Goal: Information Seeking & Learning: Compare options

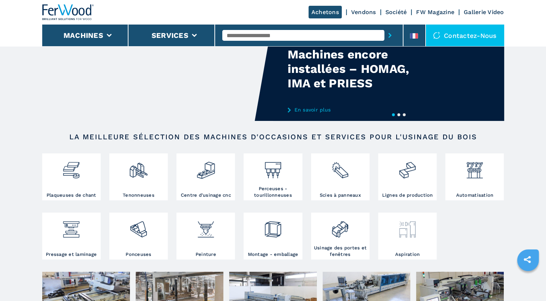
scroll to position [72, 0]
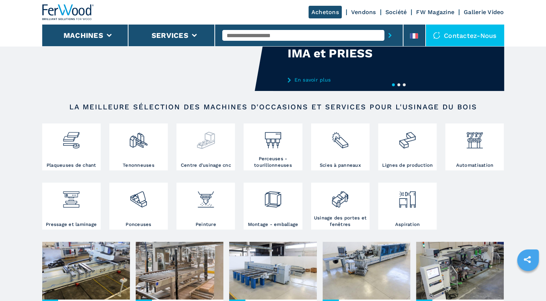
click at [204, 147] on img at bounding box center [205, 137] width 19 height 25
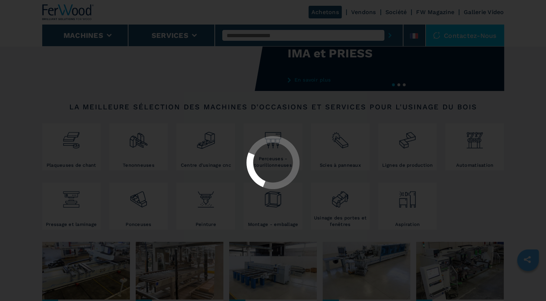
select select "**********"
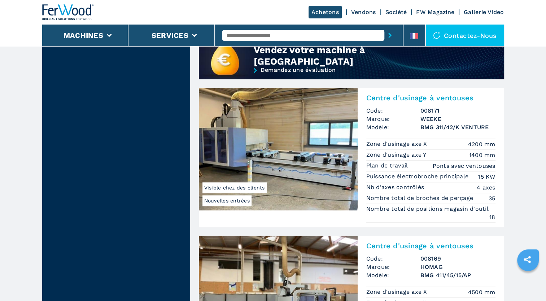
scroll to position [721, 0]
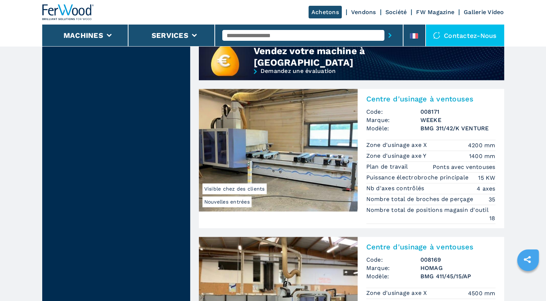
click at [295, 147] on img at bounding box center [278, 150] width 159 height 123
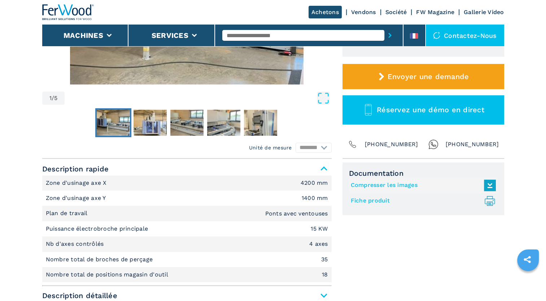
scroll to position [252, 0]
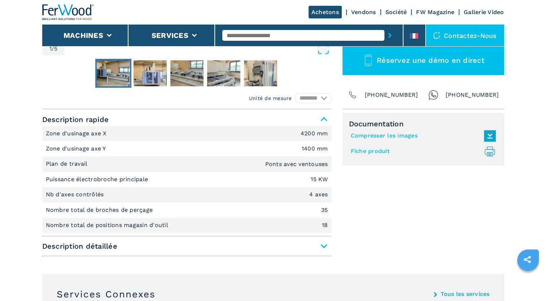
click at [379, 150] on link "Fiche produit .prefix__st0{stroke-linecap:round;stroke-linejoin:round}.prefix__…" at bounding box center [421, 151] width 141 height 12
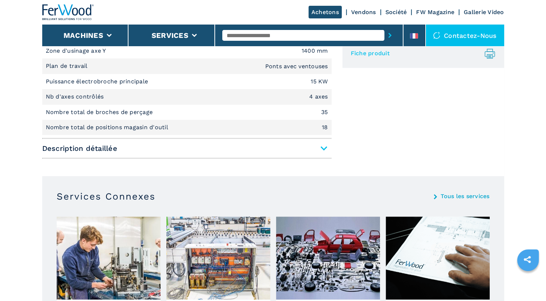
scroll to position [216, 0]
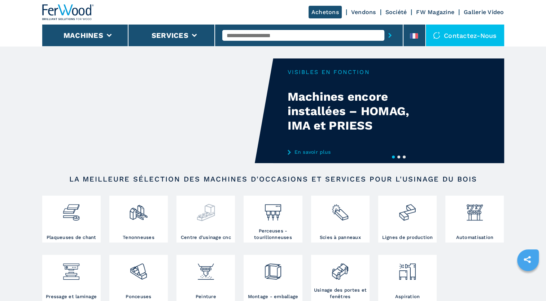
click at [210, 221] on img at bounding box center [205, 209] width 19 height 25
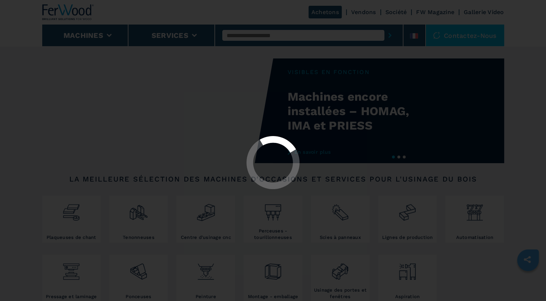
select select "**********"
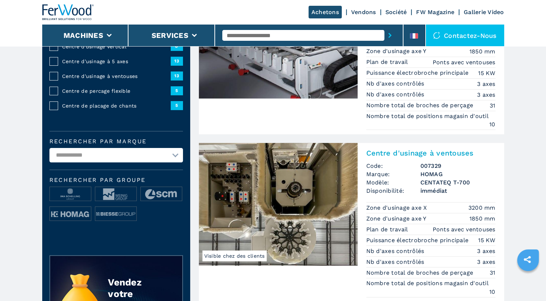
scroll to position [144, 0]
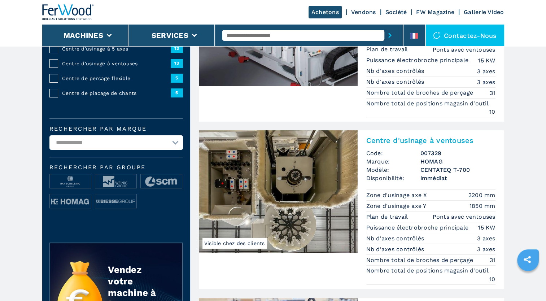
click at [313, 195] on img at bounding box center [278, 191] width 159 height 123
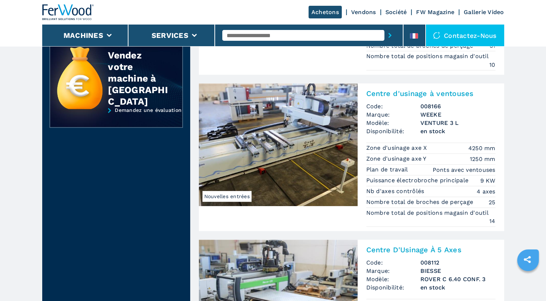
scroll to position [361, 0]
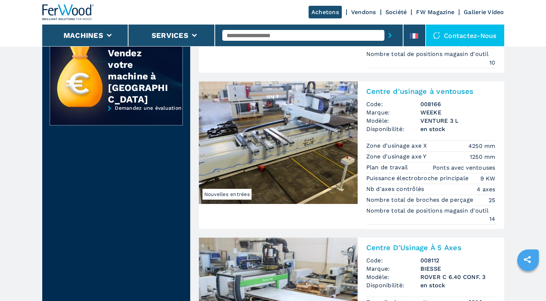
click at [318, 171] on img at bounding box center [278, 142] width 159 height 123
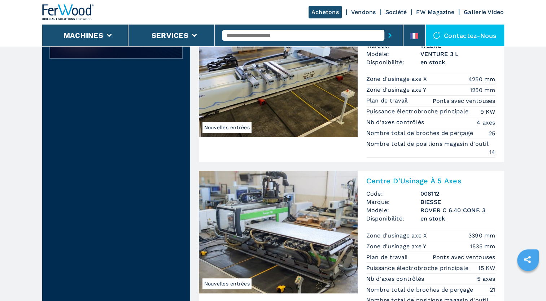
scroll to position [505, 0]
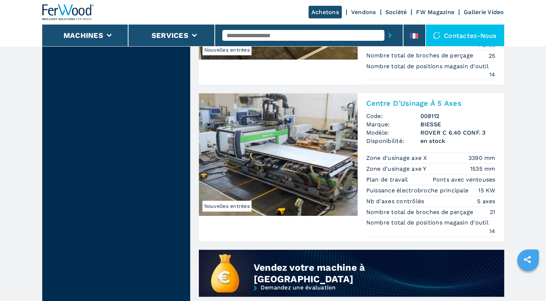
click at [338, 172] on img at bounding box center [278, 154] width 159 height 123
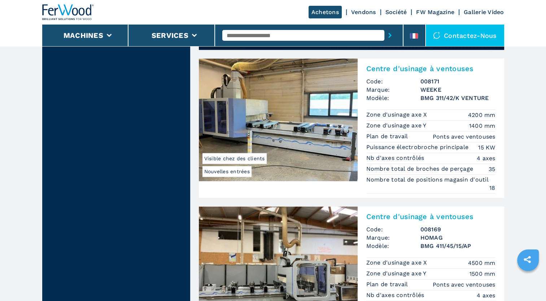
scroll to position [757, 0]
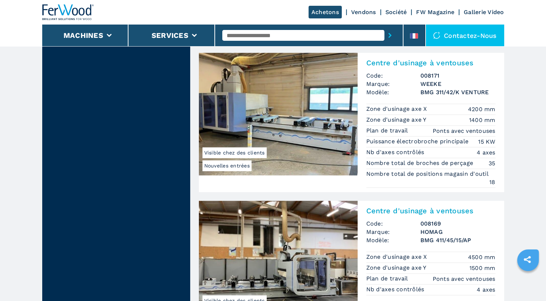
click at [273, 131] on img at bounding box center [278, 114] width 159 height 123
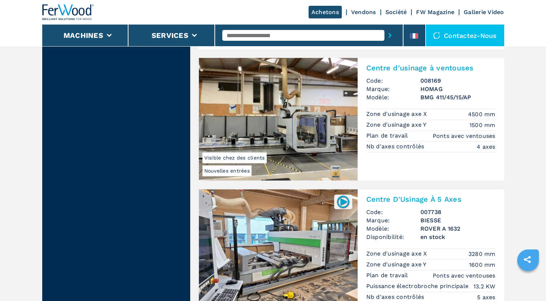
scroll to position [902, 0]
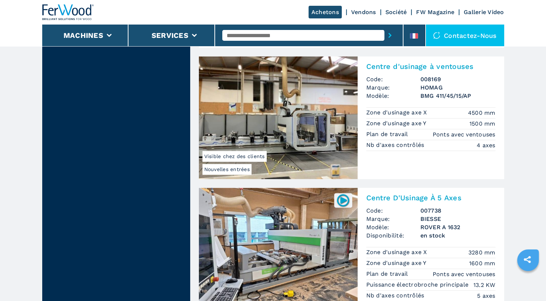
click at [325, 155] on img at bounding box center [278, 117] width 159 height 123
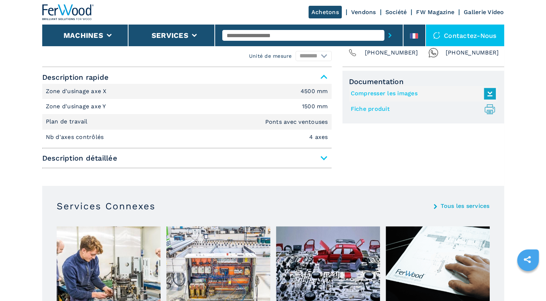
scroll to position [216, 0]
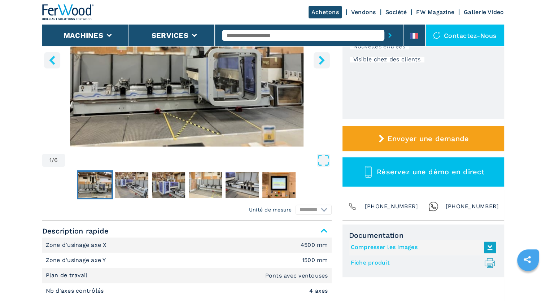
scroll to position [144, 0]
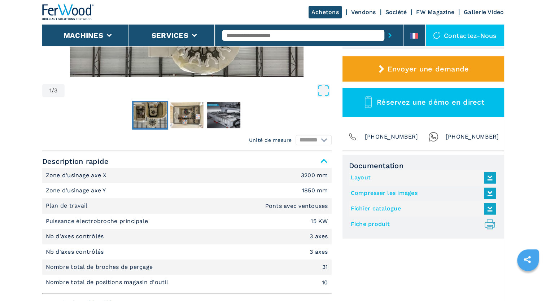
scroll to position [216, 0]
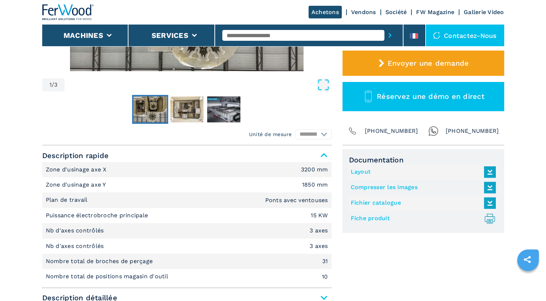
click at [489, 169] on icon at bounding box center [490, 171] width 16 height 15
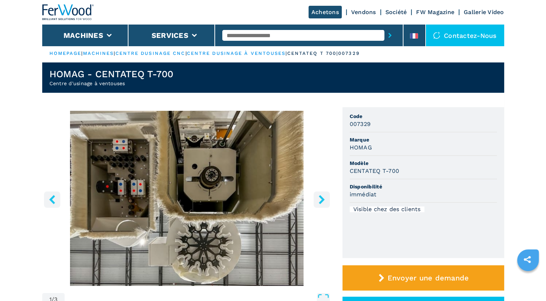
scroll to position [0, 0]
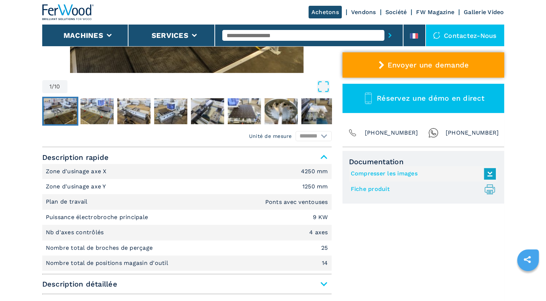
scroll to position [216, 0]
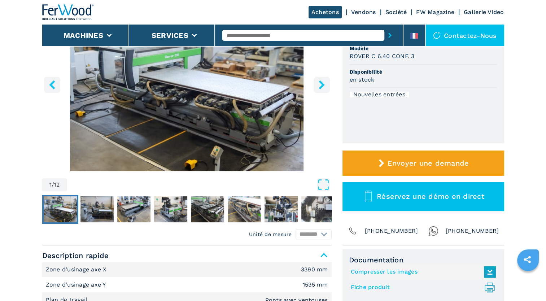
scroll to position [180, 0]
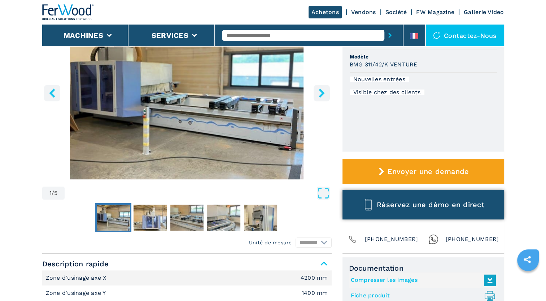
scroll to position [180, 0]
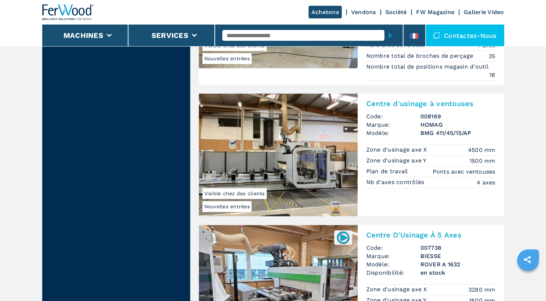
scroll to position [937, 0]
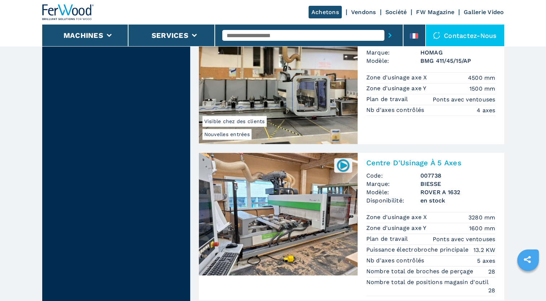
click at [308, 123] on img at bounding box center [278, 82] width 159 height 123
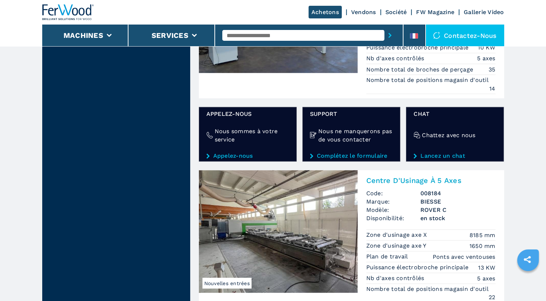
scroll to position [1370, 0]
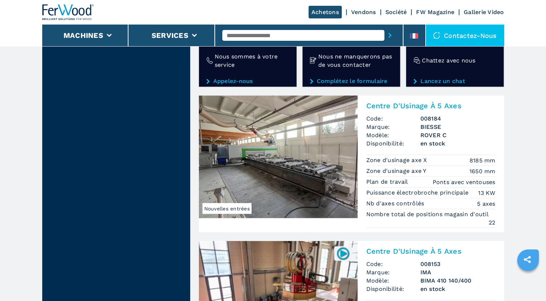
click at [302, 194] on img at bounding box center [278, 157] width 159 height 123
click at [316, 181] on img at bounding box center [278, 157] width 159 height 123
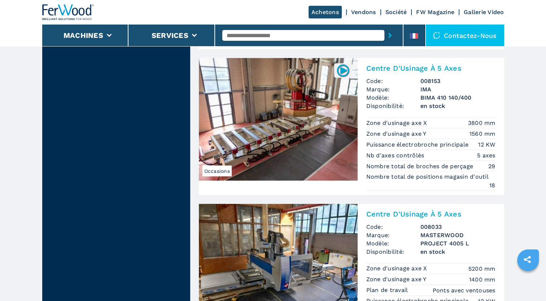
scroll to position [1746, 0]
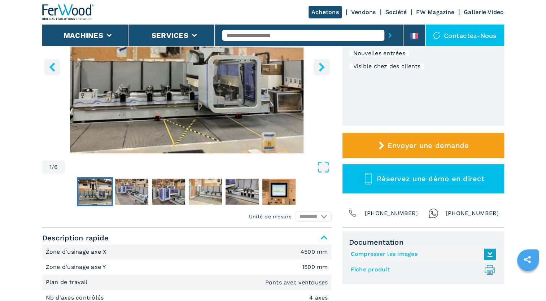
scroll to position [180, 0]
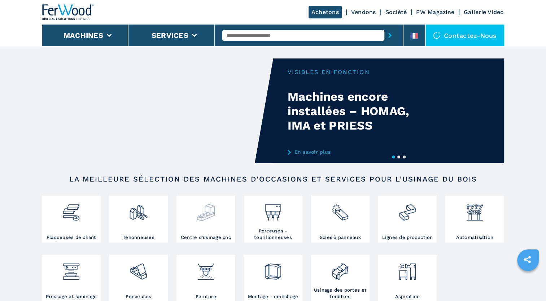
click at [219, 222] on div at bounding box center [205, 215] width 55 height 37
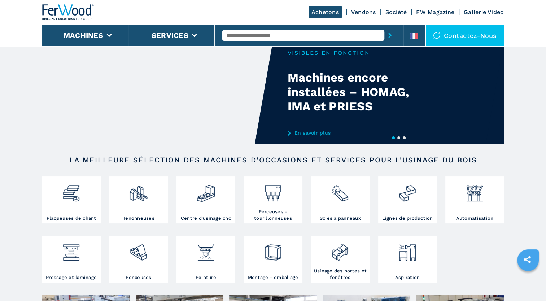
scroll to position [36, 0]
